Goal: Entertainment & Leisure: Consume media (video, audio)

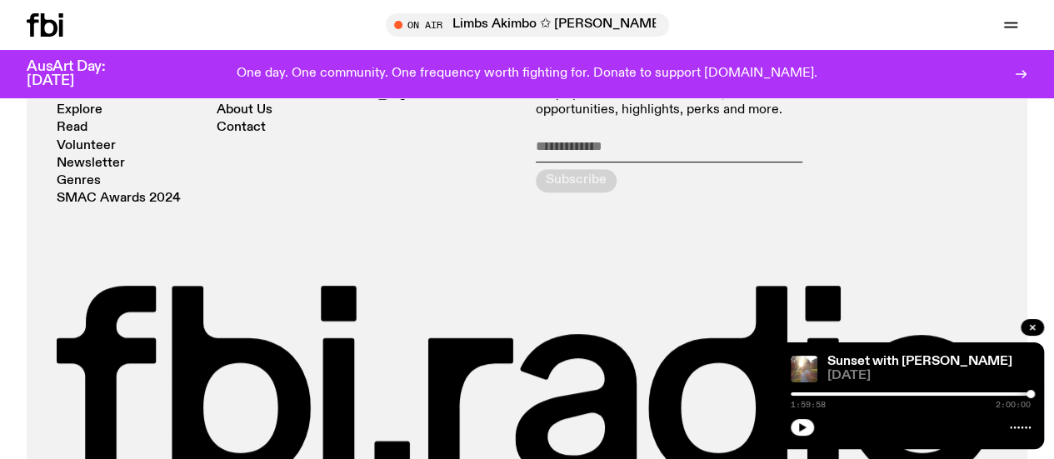
scroll to position [3411, 0]
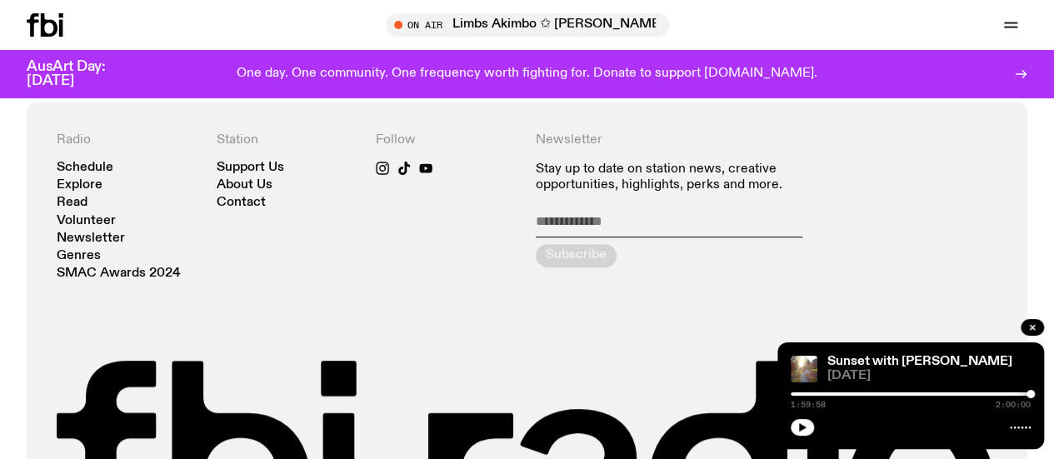
click at [0, 0] on link "Schedule" at bounding box center [0, 0] width 0 height 0
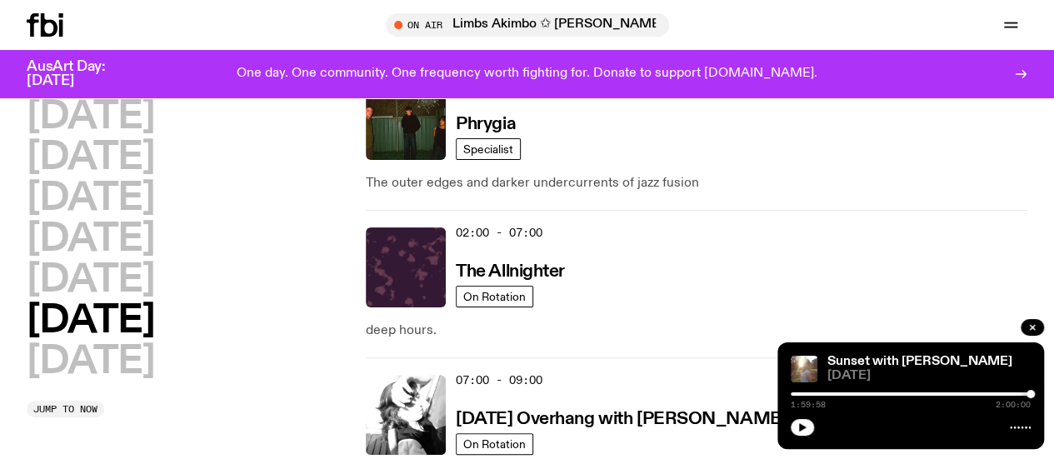
click at [128, 108] on h2 "[DATE]" at bounding box center [91, 117] width 128 height 38
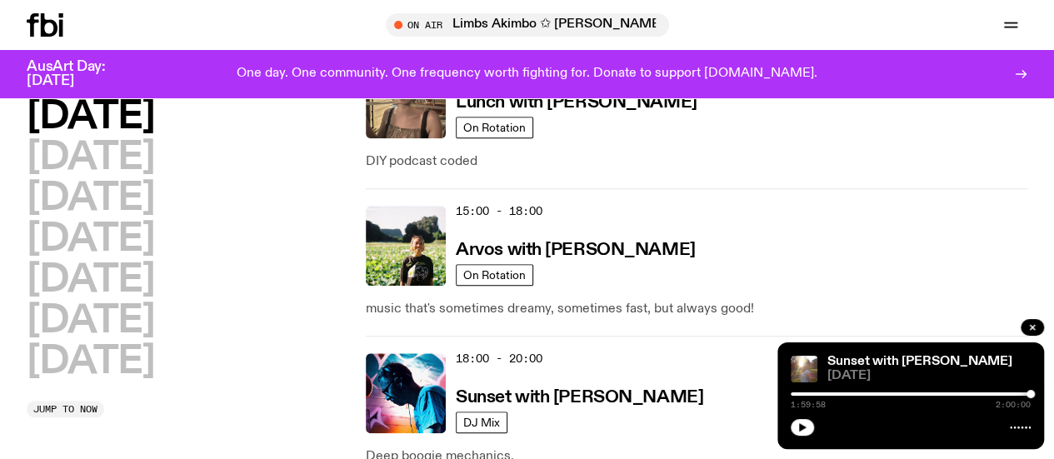
scroll to position [713, 0]
click at [615, 390] on h3 "Sunset with [PERSON_NAME]" at bounding box center [580, 399] width 248 height 18
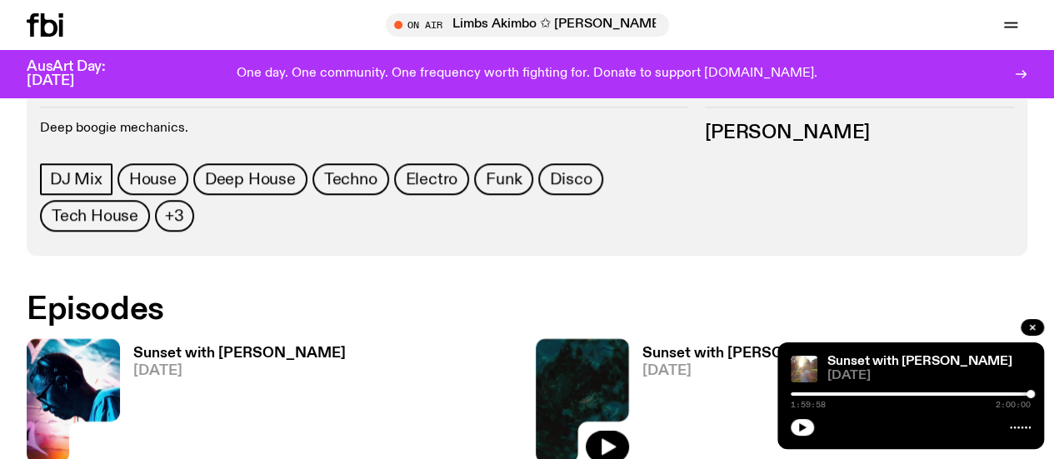
scroll to position [738, 0]
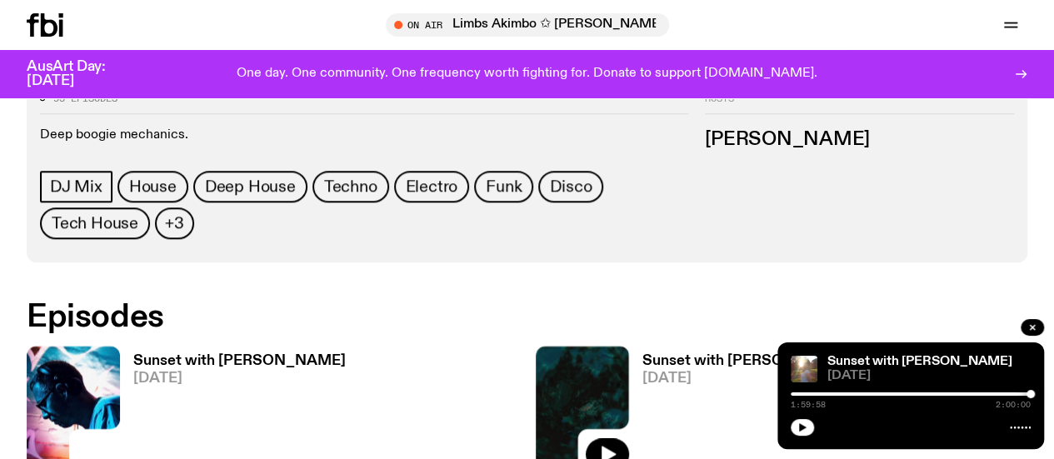
click at [108, 346] on icon at bounding box center [73, 408] width 93 height 124
click at [795, 393] on div at bounding box center [911, 394] width 240 height 3
click at [803, 423] on icon "button" at bounding box center [803, 428] width 10 height 10
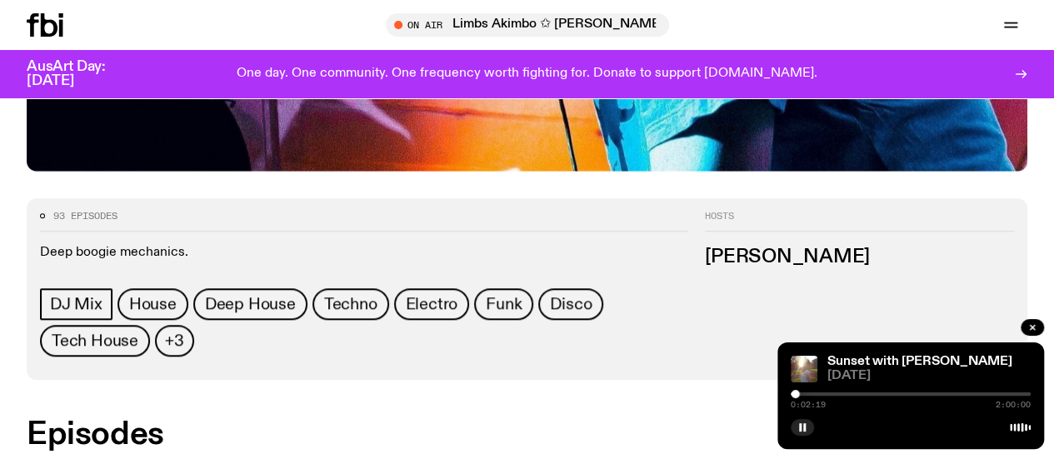
scroll to position [572, 0]
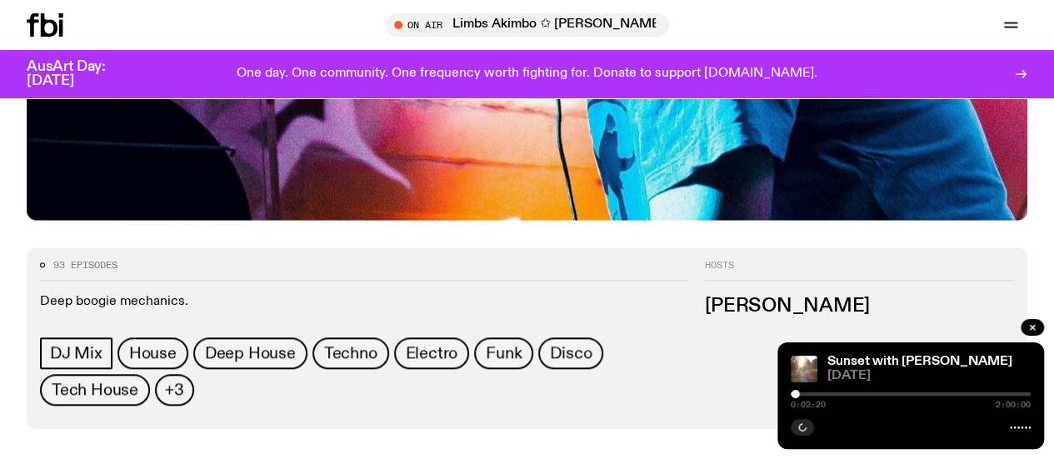
click at [800, 394] on div at bounding box center [911, 394] width 240 height 3
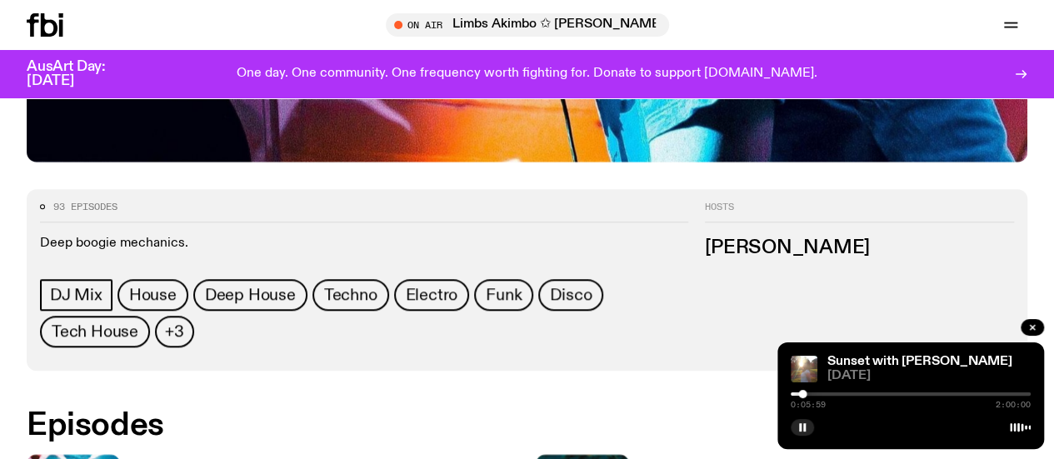
scroll to position [655, 0]
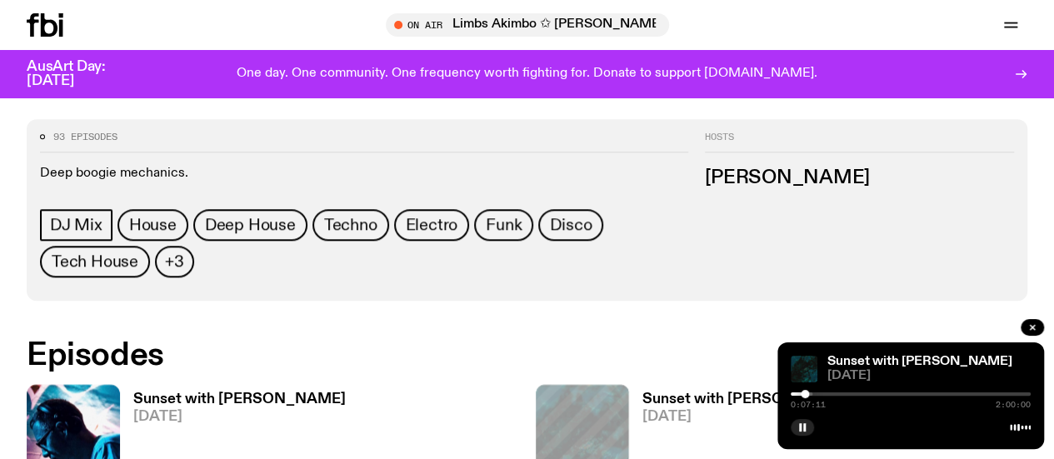
scroll to position [738, 0]
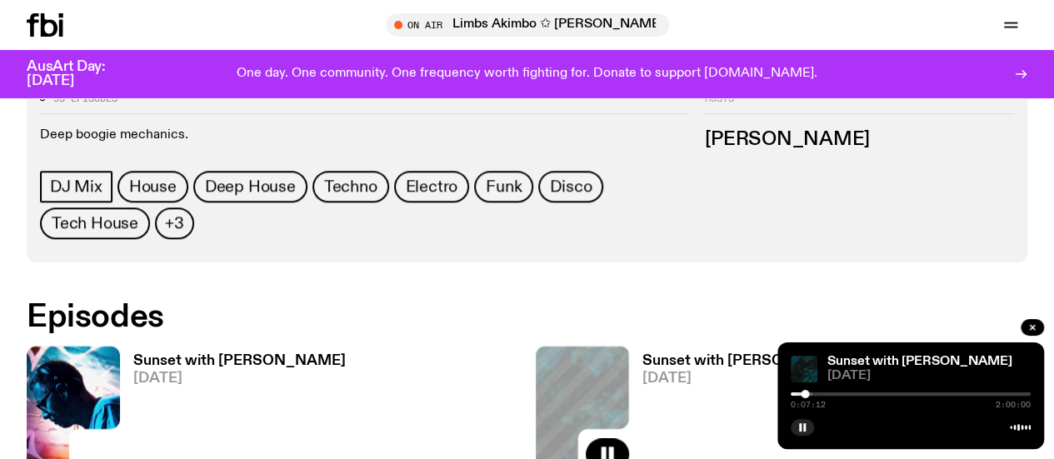
click at [586, 438] on button "button" at bounding box center [607, 454] width 43 height 32
